Goal: Transaction & Acquisition: Purchase product/service

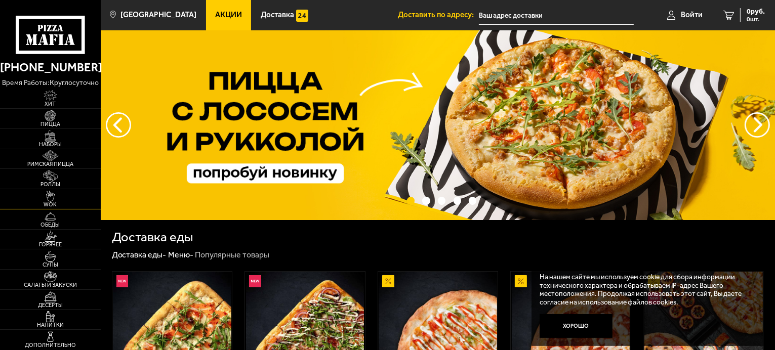
scroll to position [152, 0]
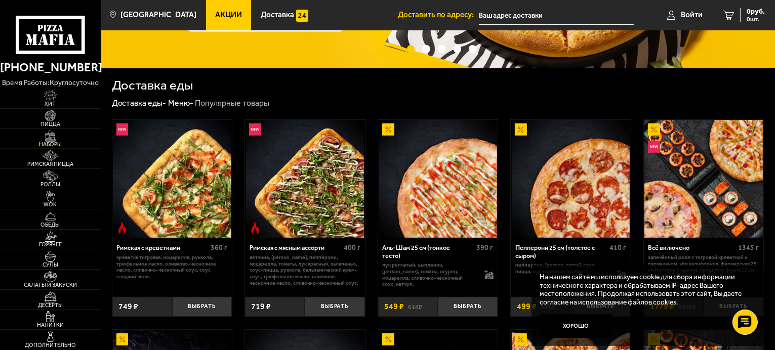
click at [52, 140] on img at bounding box center [50, 136] width 31 height 11
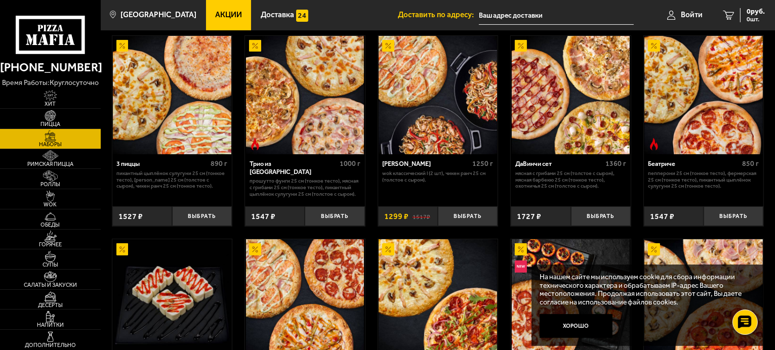
scroll to position [253, 0]
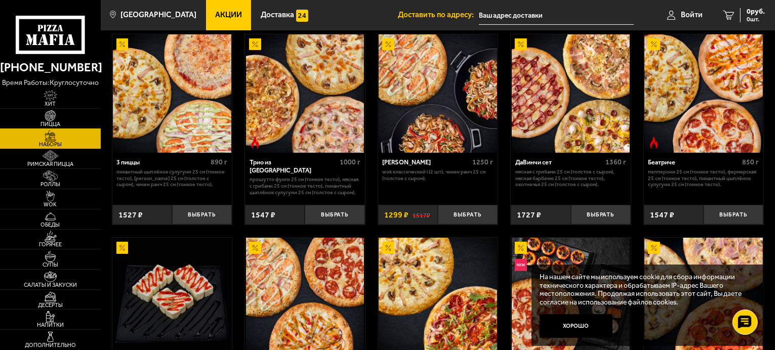
click at [54, 117] on img at bounding box center [50, 115] width 31 height 11
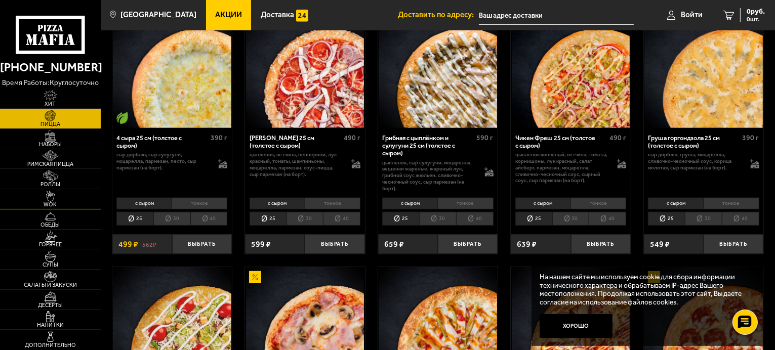
scroll to position [506, 0]
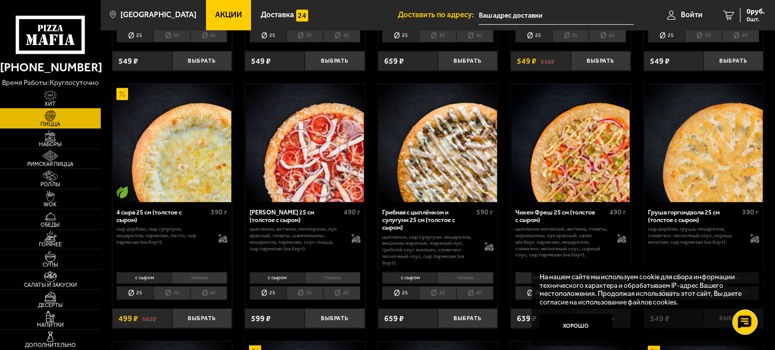
click at [64, 97] on img at bounding box center [50, 95] width 31 height 11
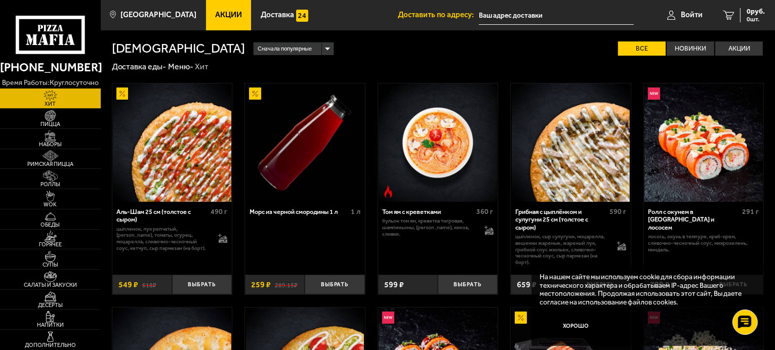
click at [215, 18] on span "Акции" at bounding box center [228, 15] width 27 height 8
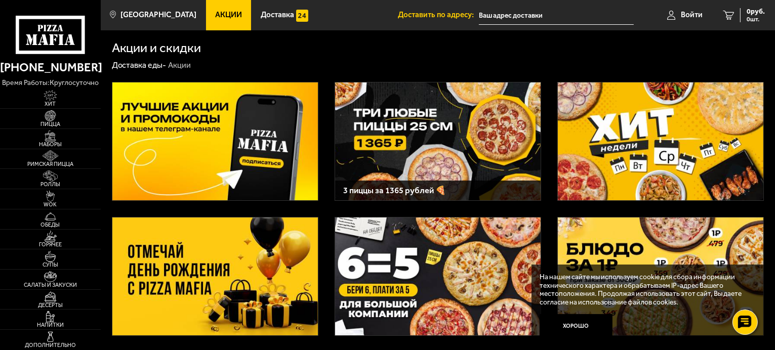
click at [673, 144] on img at bounding box center [661, 142] width 206 height 118
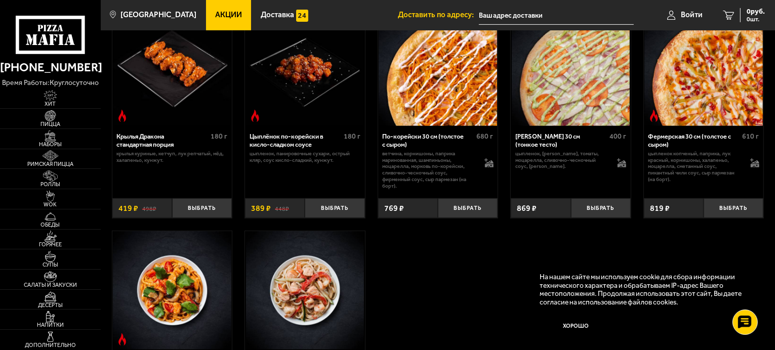
scroll to position [456, 0]
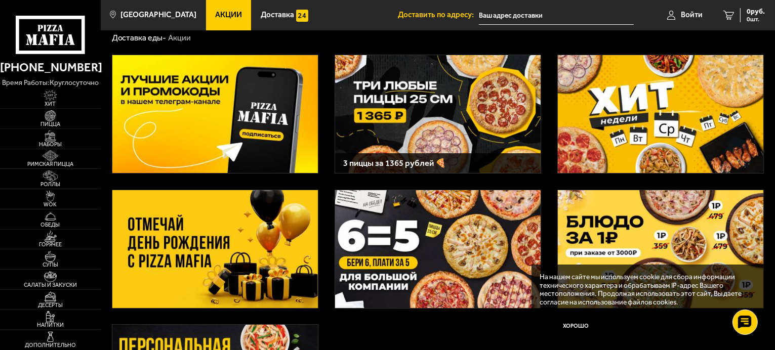
scroll to position [152, 0]
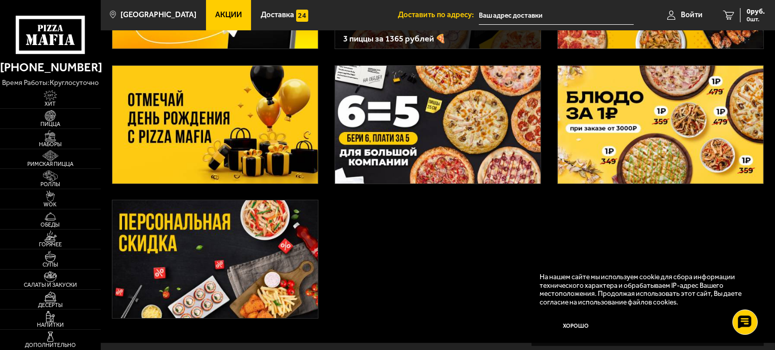
click at [264, 242] on img at bounding box center [215, 259] width 206 height 118
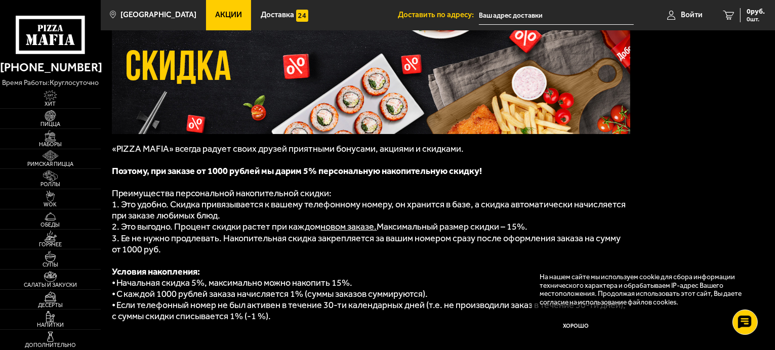
scroll to position [101, 0]
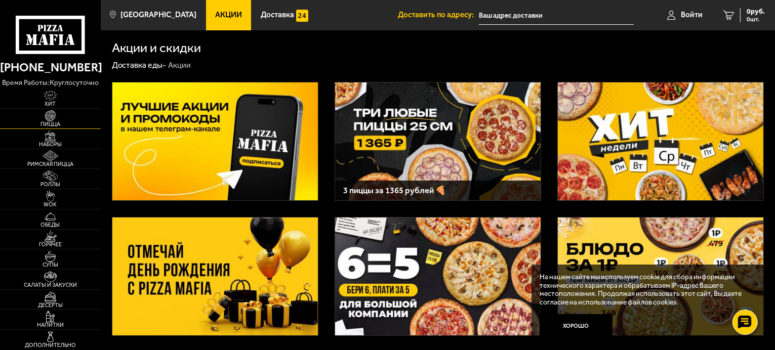
click at [48, 116] on img at bounding box center [50, 115] width 31 height 11
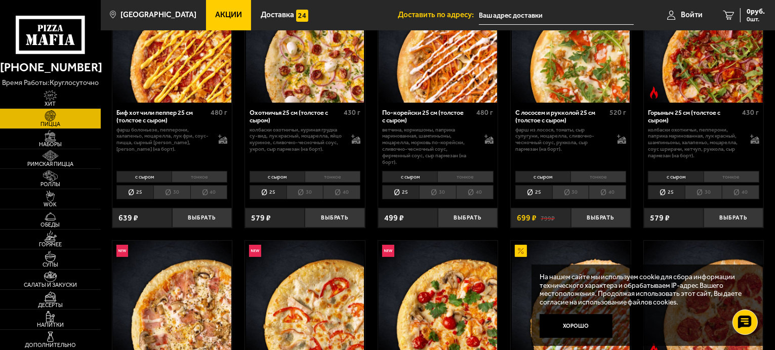
scroll to position [101, 0]
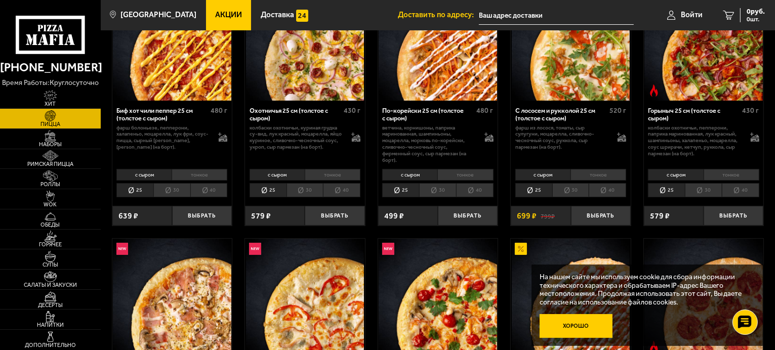
click at [573, 326] on button "Хорошо" at bounding box center [576, 326] width 73 height 24
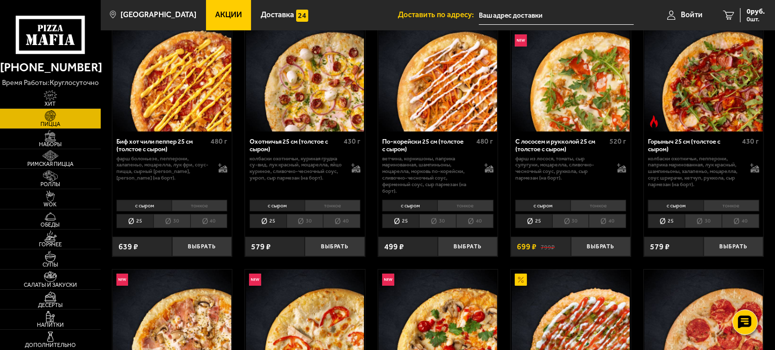
scroll to position [51, 0]
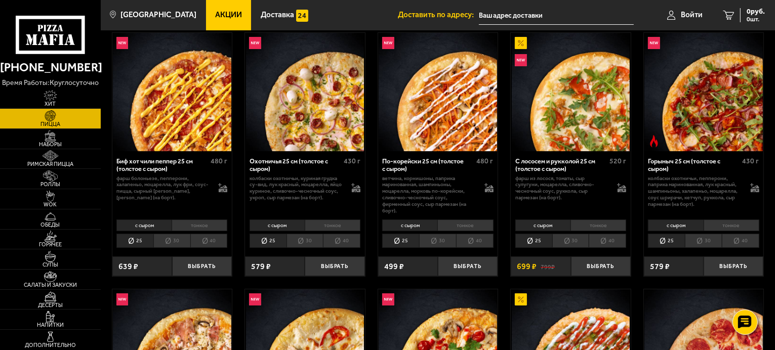
click at [221, 16] on span "Акции" at bounding box center [228, 15] width 27 height 8
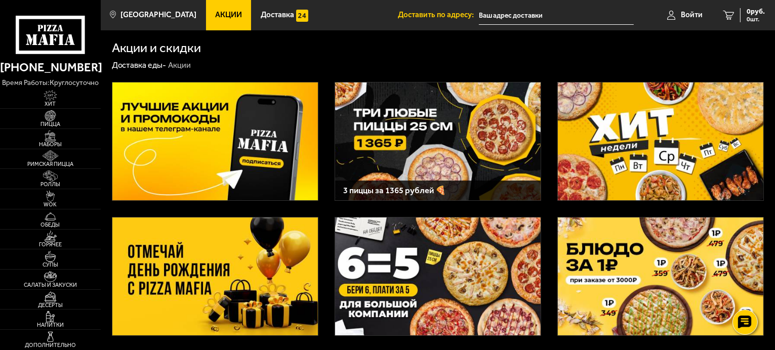
click at [485, 149] on img at bounding box center [438, 142] width 206 height 118
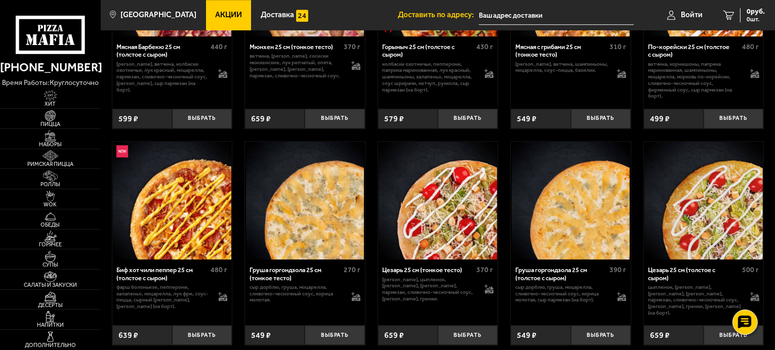
scroll to position [2804, 0]
